Goal: Navigation & Orientation: Find specific page/section

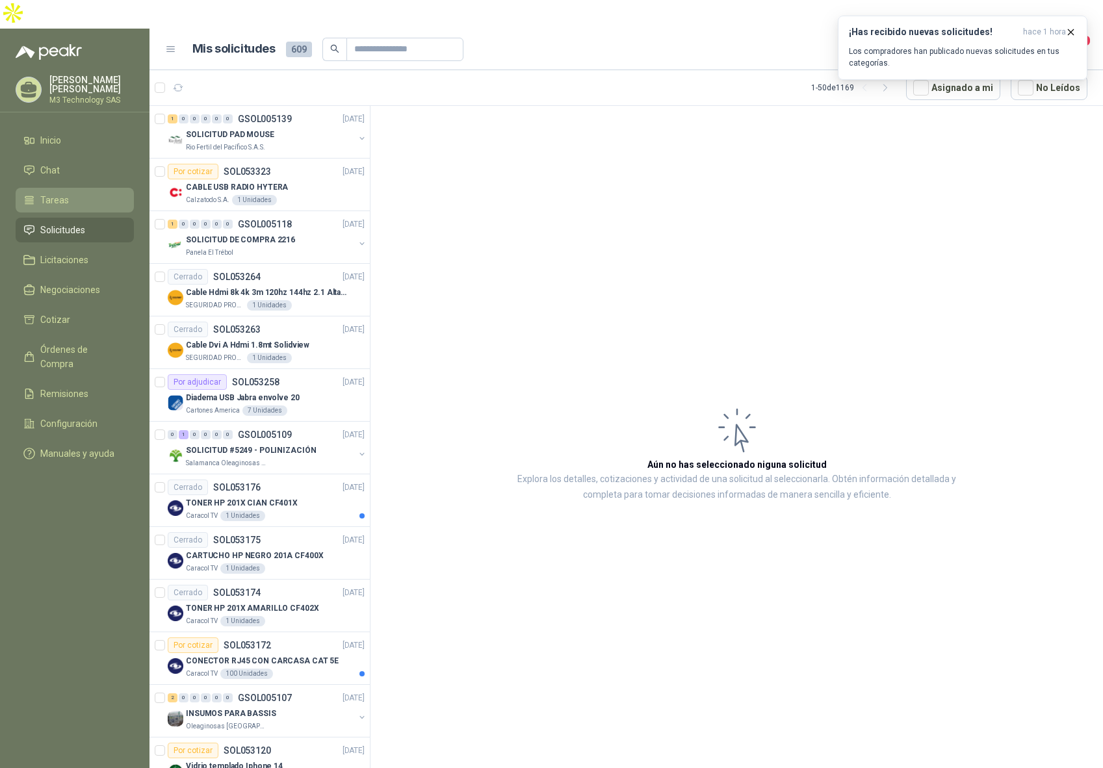
click at [71, 193] on li "Tareas" at bounding box center [74, 200] width 103 height 14
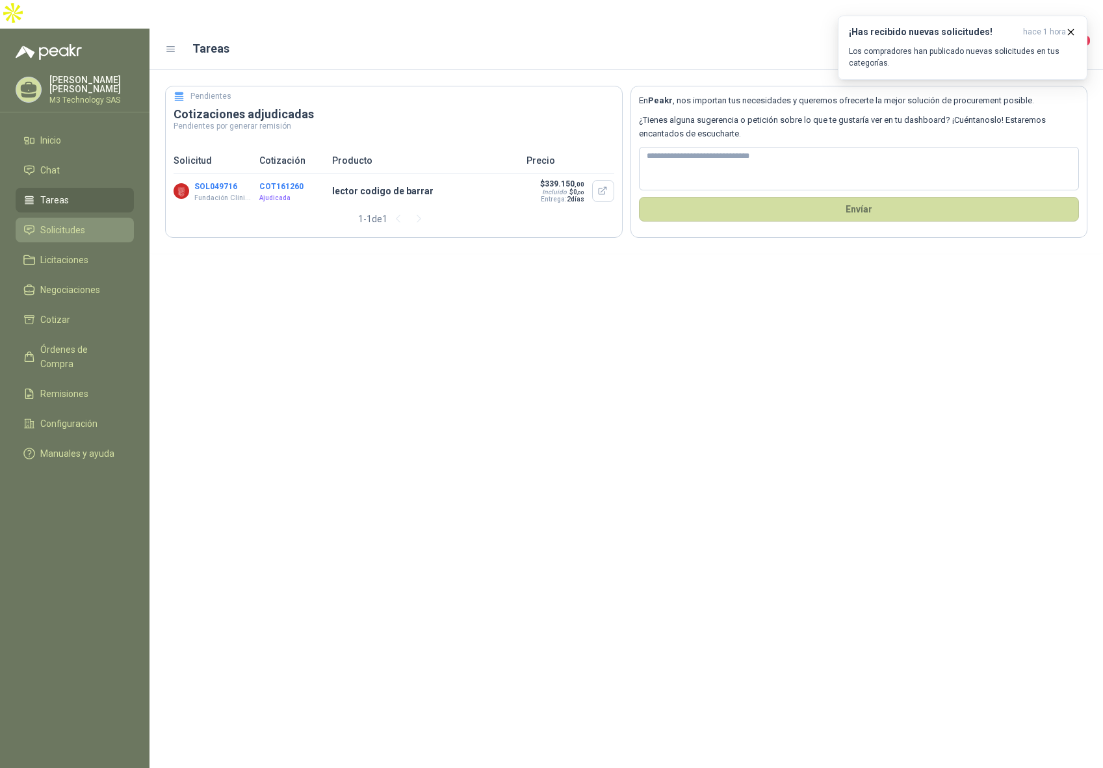
click at [63, 223] on span "Solicitudes" at bounding box center [62, 230] width 45 height 14
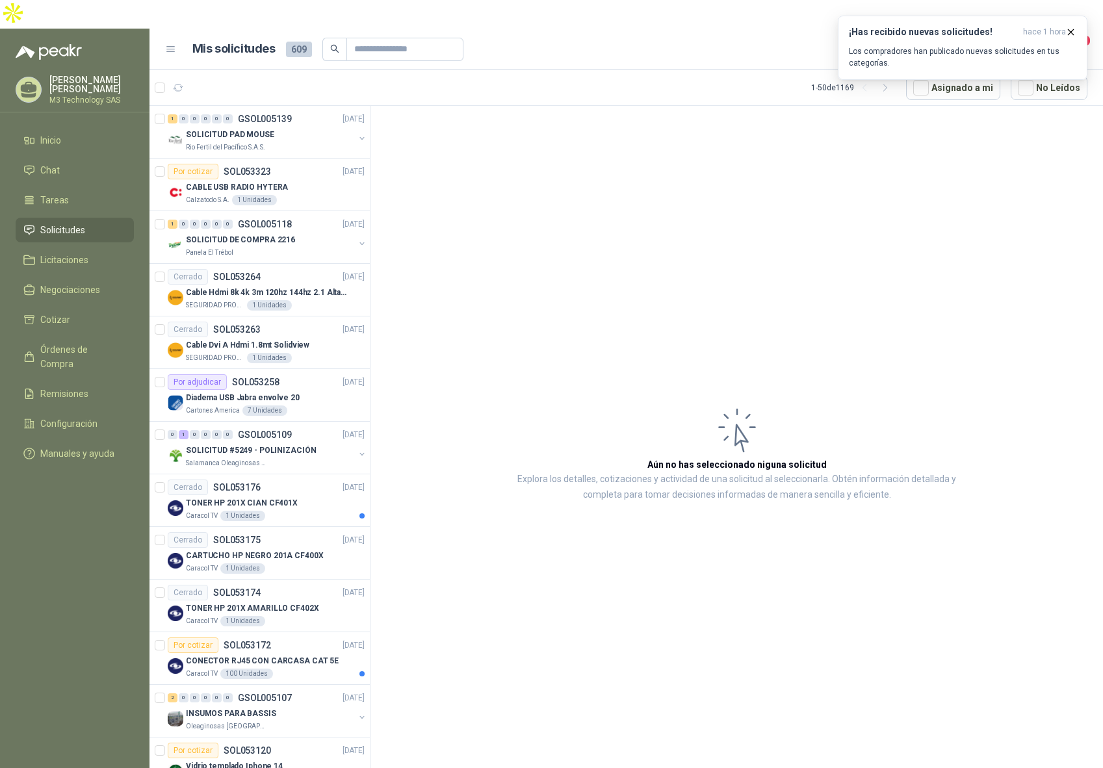
click at [1085, 34] on span "4" at bounding box center [1084, 40] width 14 height 12
